Goal: Task Accomplishment & Management: Complete application form

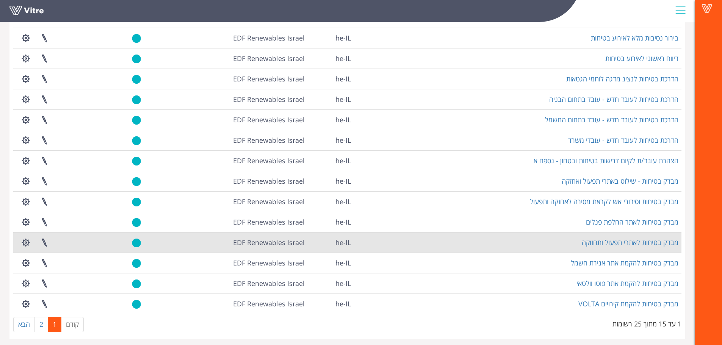
scroll to position [91, 0]
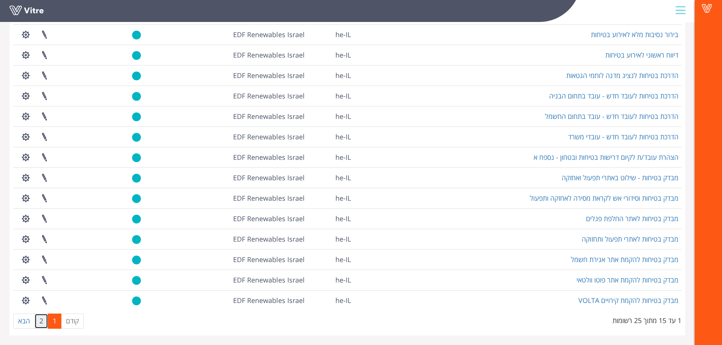
click at [41, 320] on link "2" at bounding box center [42, 321] width 14 height 15
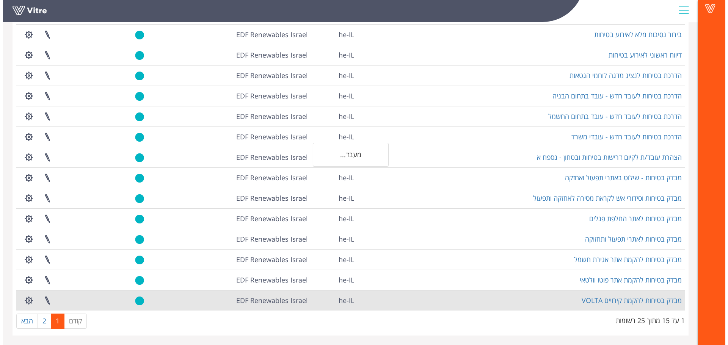
scroll to position [0, 0]
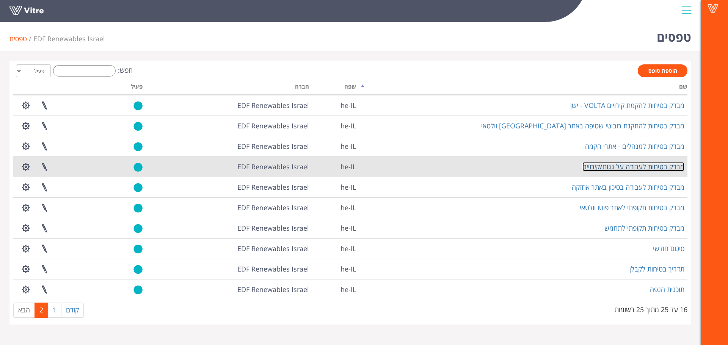
click at [636, 168] on link "מבדק בטיחות לעבודה על גגות/קירויים" at bounding box center [633, 166] width 102 height 9
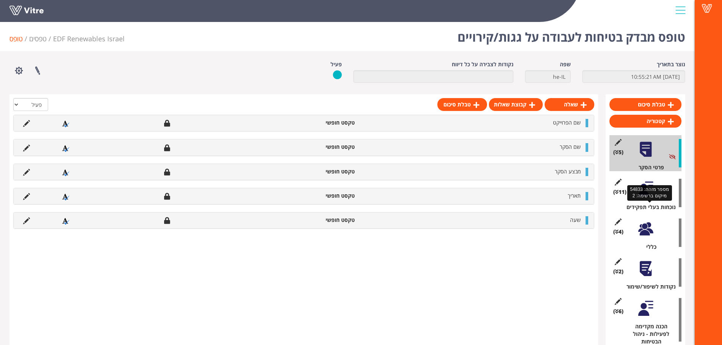
click at [639, 207] on div "נוכחות בעלי תפקידים" at bounding box center [648, 208] width 66 height 8
click at [636, 185] on div "(11 ) נוכחות בעלי תפקידים" at bounding box center [646, 193] width 72 height 36
click at [647, 190] on div at bounding box center [645, 189] width 17 height 17
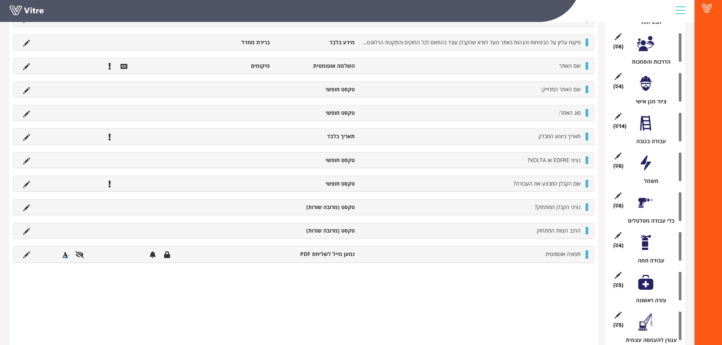
scroll to position [389, 0]
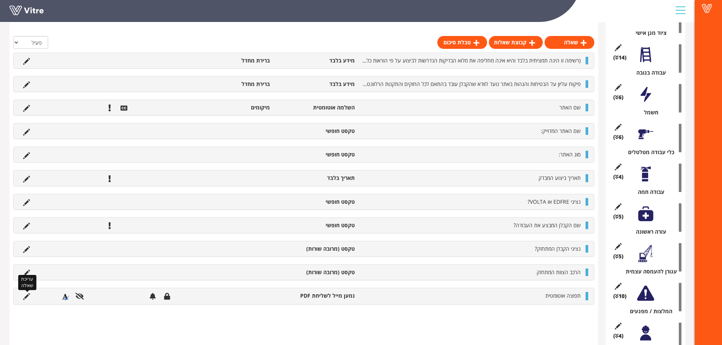
click at [25, 297] on icon at bounding box center [26, 297] width 7 height 7
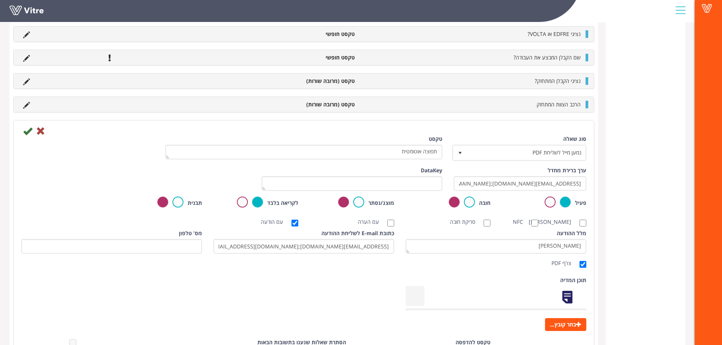
scroll to position [891, 0]
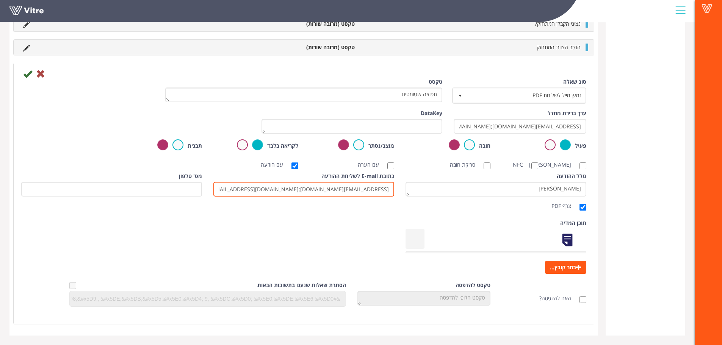
click at [343, 190] on input "[EMAIL_ADDRESS][DOMAIN_NAME];[DOMAIN_NAME][EMAIL_ADDRESS][DOMAIN_NAME];[DOMAIN_…" at bounding box center [303, 189] width 181 height 15
click at [41, 69] on icon at bounding box center [40, 73] width 9 height 9
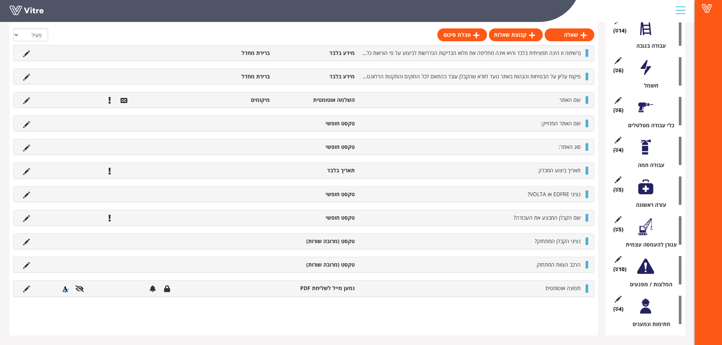
scroll to position [408, 0]
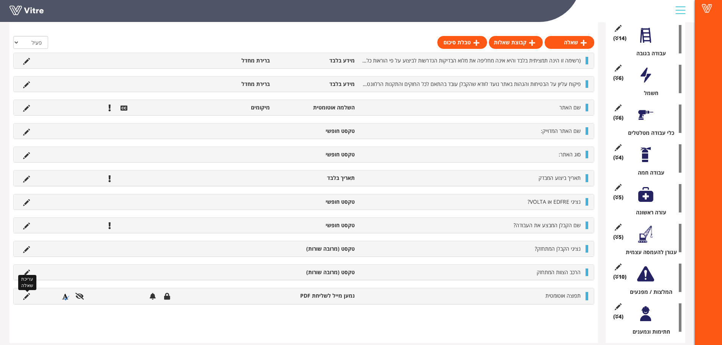
click at [26, 296] on icon at bounding box center [26, 297] width 7 height 7
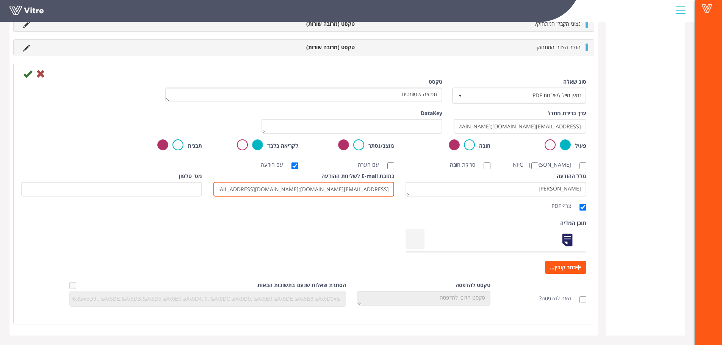
click at [351, 188] on input "yaniv.vahaba@edf-re.co.il;assaf.rosenberg@volta.solar;dor.tabib@volta.solar;era…" at bounding box center [303, 189] width 181 height 15
click at [309, 189] on input "yaniv.vahaba@edf-re.co.il;assaf.rosenberg@volta.solar;dor.tabib@volta.solar;era…" at bounding box center [303, 189] width 181 height 15
click at [366, 192] on input "yaniv.vahaba@edf-re.co.il;assaf.rosenberg@volta.solar;dor.tabib@volta.solar;era…" at bounding box center [303, 189] width 181 height 15
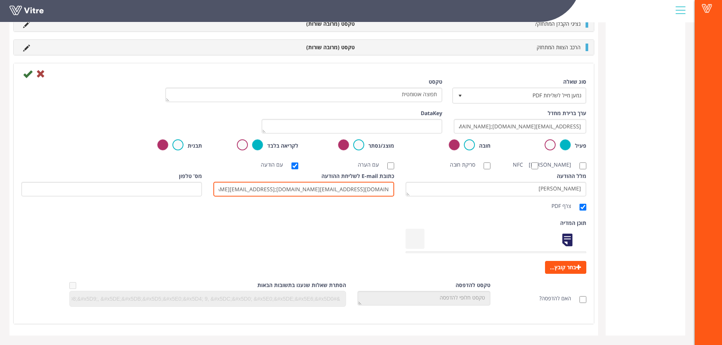
paste input "avishai.amar@volta.solar"
click at [330, 185] on input "yaniv.vahaba@edf-re.co.il;assaf.rosenberg@volta.solar;dor.tabib@volta.solar;era…" at bounding box center [303, 189] width 181 height 15
type input "yaniv.vahaba@edf-re.co.il;assaf.rosenberg@volta.solar;dor.tabib@volta.solar;era…"
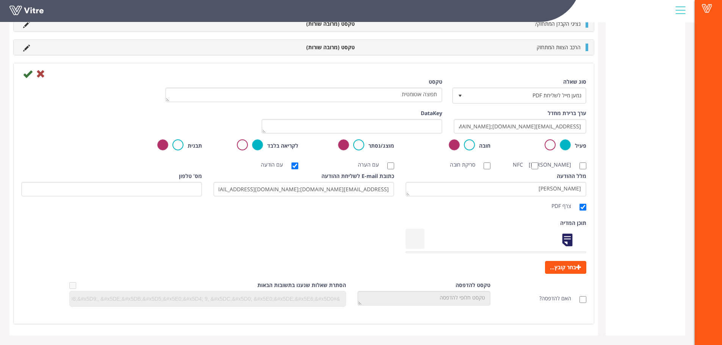
click at [336, 237] on div "תוכן המדיה בחר קובץ..." at bounding box center [304, 248] width 577 height 57
click at [42, 69] on icon at bounding box center [40, 73] width 9 height 9
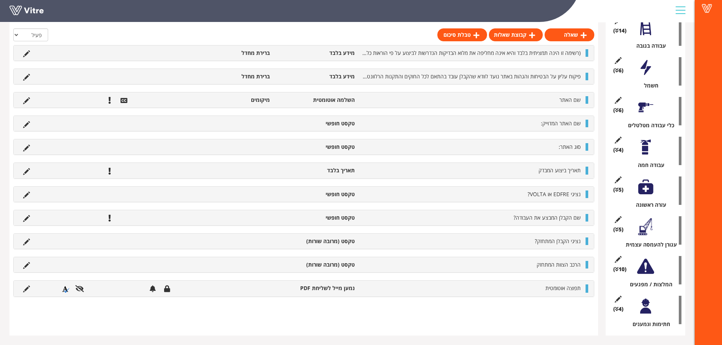
scroll to position [408, 0]
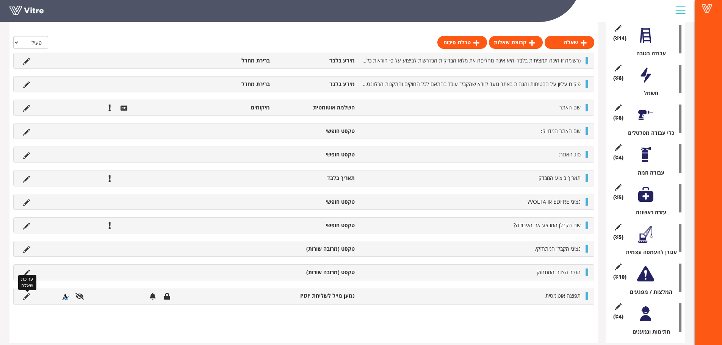
click at [25, 298] on icon at bounding box center [26, 297] width 7 height 7
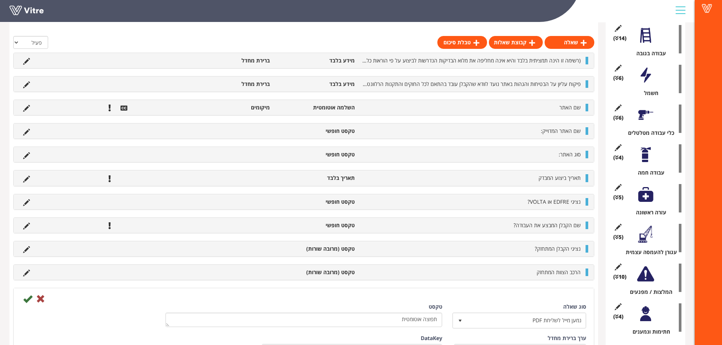
scroll to position [874, 0]
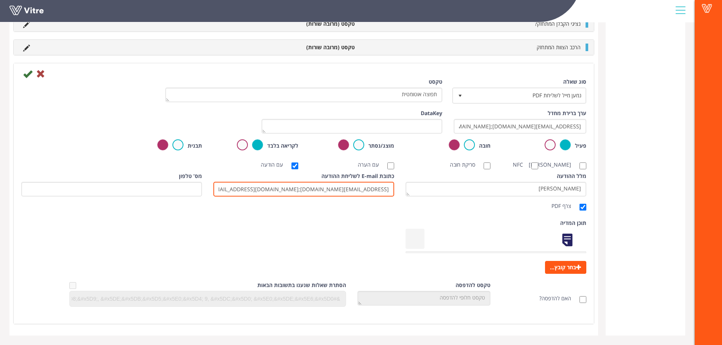
click at [309, 190] on input "yaniv.vahaba@edf-re.co.il;assaf.rosenberg@volta.solar;dor.tabib@volta.solar;era…" at bounding box center [303, 189] width 181 height 15
click at [245, 188] on input "yaniv.vahaba@edf-re.co.il;assaf.rosenberg@volta.solar;dor.tabib@volta.solar;era…" at bounding box center [303, 189] width 181 height 15
click at [337, 185] on input "yaniv.vahaba@edf-re.co.il;assaf.rosenberg@volta.solar;dor.tabib@volta.solar;era…" at bounding box center [303, 189] width 181 height 15
click at [377, 191] on input "yaniv.vahaba@edf-re.co.il;assaf.rosenberg@volta.solar;dor.tabib@volta.solar;era…" at bounding box center [303, 189] width 181 height 15
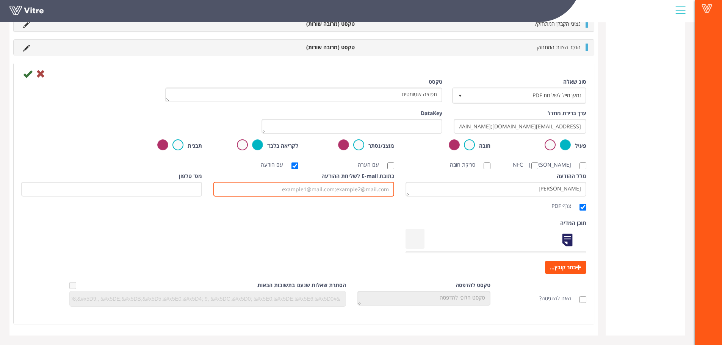
click at [280, 190] on input "כתובת E-mail לשליחת ההודעה" at bounding box center [303, 189] width 181 height 15
paste input "yaniv.vahaba@edf-re.co.il;assaf.rosenberg@volta.solar;dor.tabib@volta.solar;era…"
type input "yaniv.vahaba@edf-re.co.il;assaf.rosenberg@volta.solar;dor.tabib@volta.solar;era…"
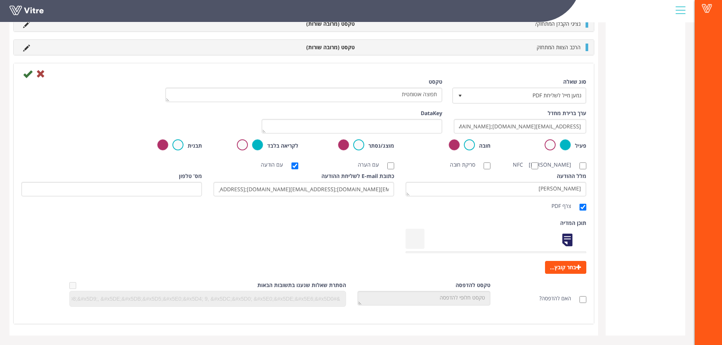
drag, startPoint x: 269, startPoint y: 207, endPoint x: 263, endPoint y: 205, distance: 6.3
click at [268, 207] on div "מלל ההודעה שלום רב מצ"ב מבדק בטיחות שנערךלעבודות על גגות וקירויים אנא טפלו בפער…" at bounding box center [304, 193] width 577 height 41
click at [27, 69] on icon at bounding box center [27, 73] width 9 height 9
